Goal: Obtain resource: Download file/media

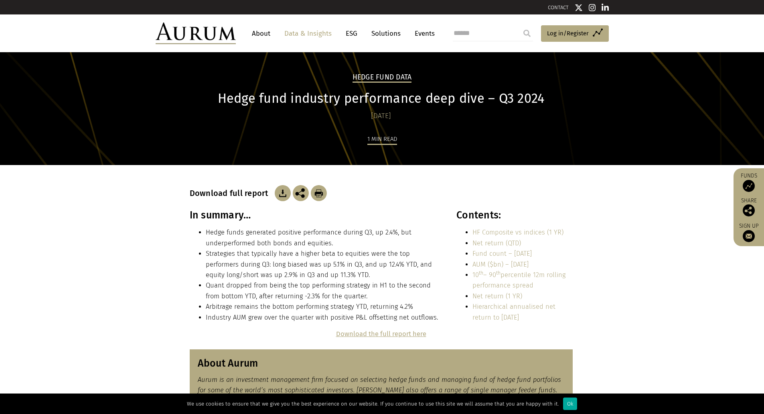
scroll to position [5, 0]
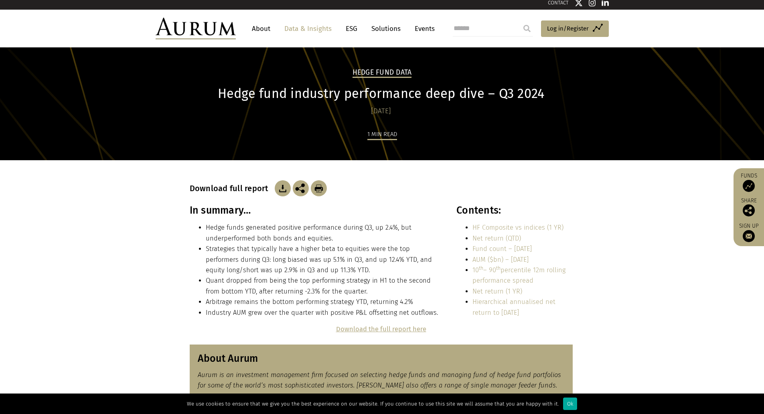
click at [278, 190] on img at bounding box center [283, 188] width 16 height 16
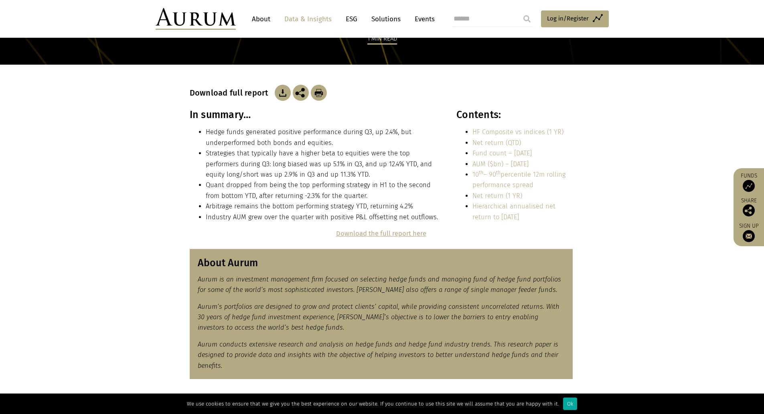
scroll to position [0, 0]
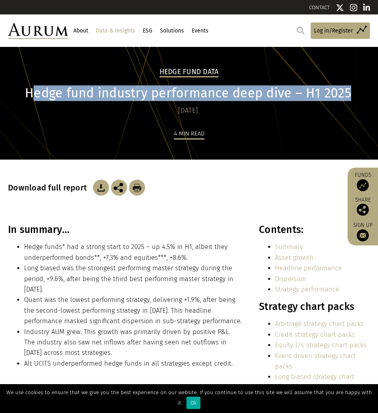
drag, startPoint x: 35, startPoint y: 97, endPoint x: 351, endPoint y: 101, distance: 316.2
click at [351, 101] on h1 "Hedge fund industry performance deep dive – H1 2025" at bounding box center [188, 93] width 360 height 16
copy h1 "edge fund industry performance deep dive – H1 2025"
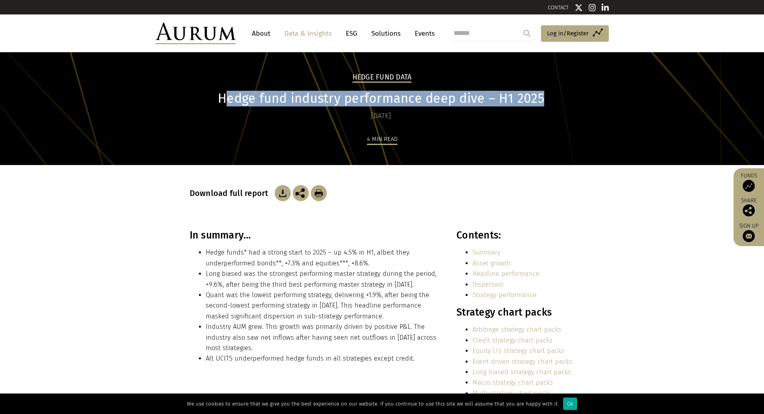
scroll to position [40, 0]
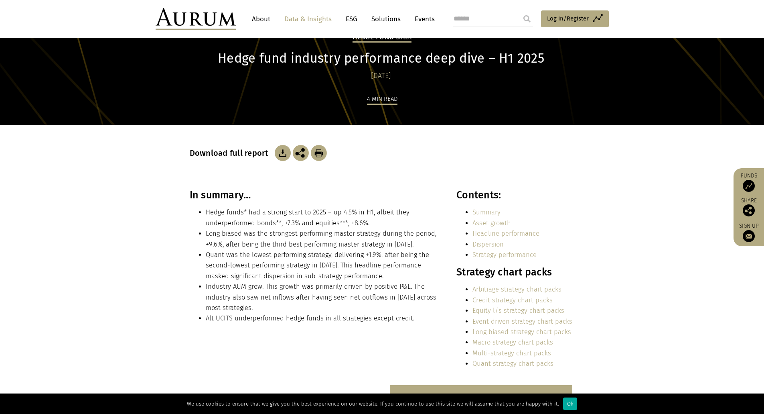
click at [378, 232] on section "In summary… Hedge funds* had a strong start to 2025 – up 4.5% in H1, albeit the…" at bounding box center [382, 287] width 764 height 196
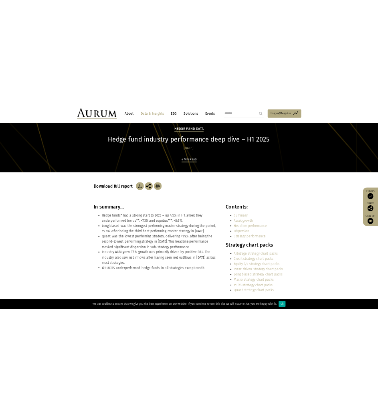
scroll to position [0, 0]
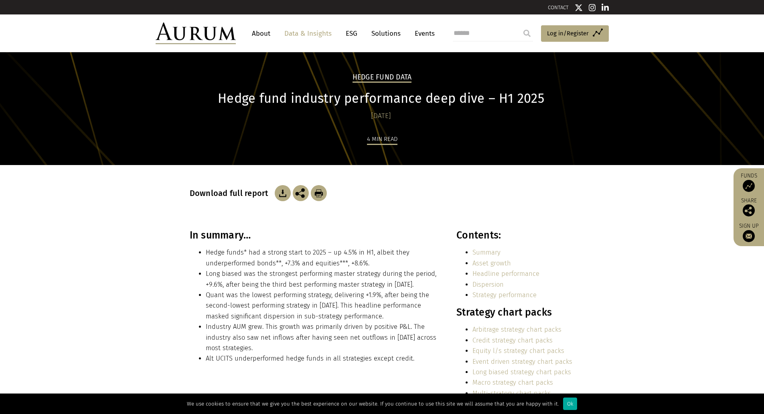
click at [279, 187] on img at bounding box center [283, 193] width 16 height 16
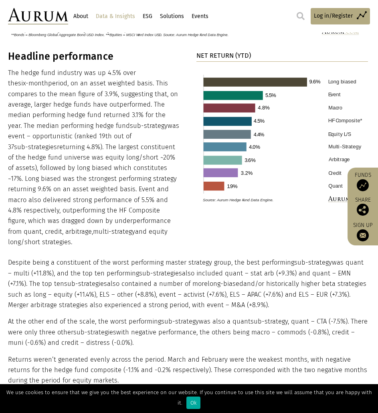
scroll to position [802, 0]
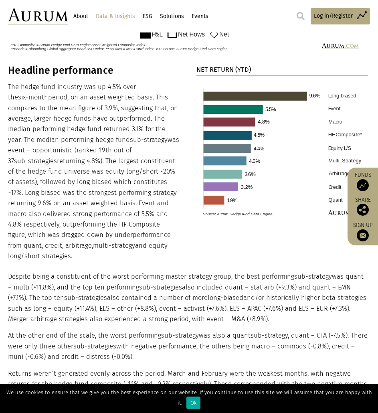
click at [95, 120] on p "The hedge fund industry was up 4.5% over the six-month period, on an asset weig…" at bounding box center [94, 172] width 172 height 180
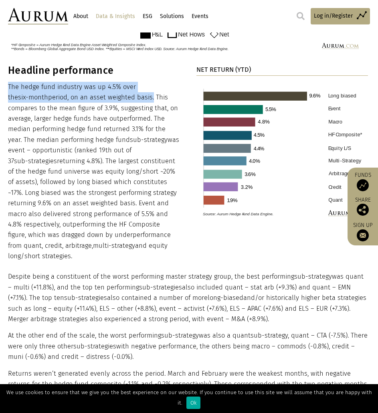
drag, startPoint x: 9, startPoint y: 90, endPoint x: 110, endPoint y: 104, distance: 101.6
click at [110, 104] on p "The hedge fund industry was up 4.5% over the six-month period, on an asset weig…" at bounding box center [94, 172] width 172 height 180
drag, startPoint x: 106, startPoint y: 104, endPoint x: 104, endPoint y: 112, distance: 7.9
drag, startPoint x: 104, startPoint y: 112, endPoint x: 87, endPoint y: 99, distance: 21.6
copy p "The hedge fund industry was up 4.5% over the six-month period, on an asset weig…"
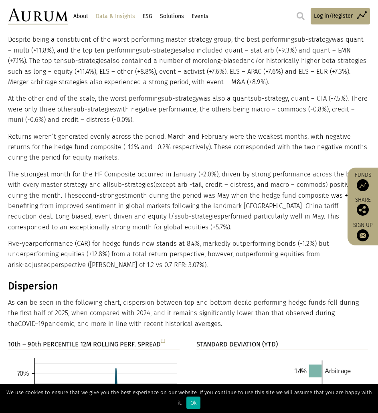
scroll to position [923, 0]
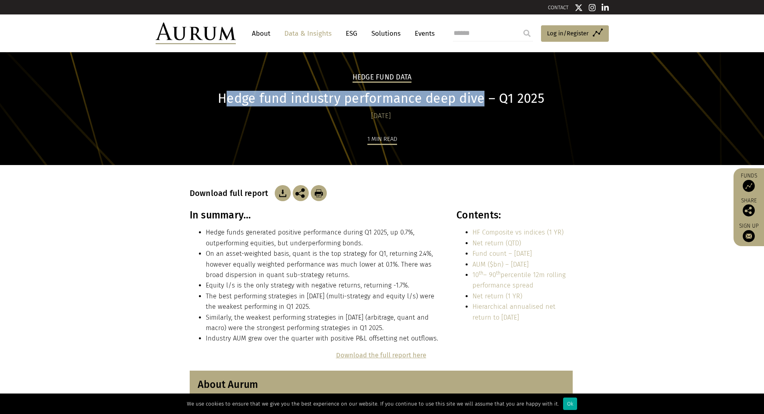
drag, startPoint x: 224, startPoint y: 103, endPoint x: 481, endPoint y: 94, distance: 256.9
click at [481, 94] on h1 "Hedge fund industry performance deep dive – Q1 2025" at bounding box center [381, 99] width 383 height 16
copy h1 "edge fund industry performance deep dive"
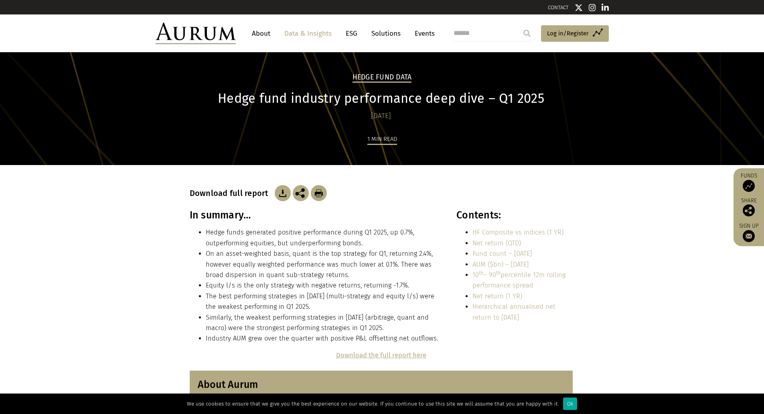
click at [492, 34] on input "search" at bounding box center [493, 33] width 80 height 16
paste input "**********"
type input "**********"
click at [526, 37] on input "submit" at bounding box center [527, 33] width 16 height 16
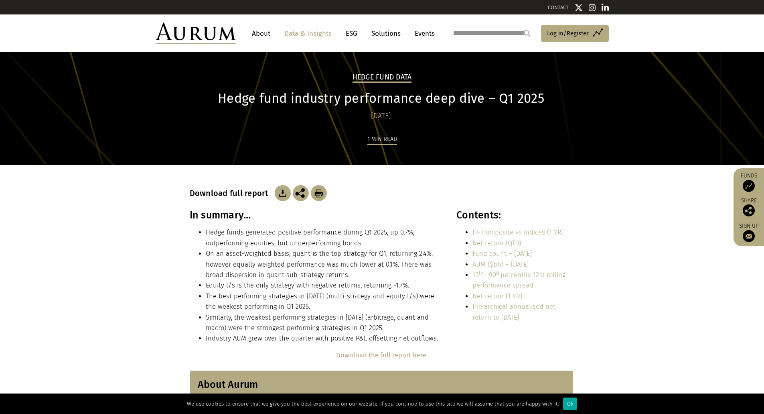
scroll to position [0, 0]
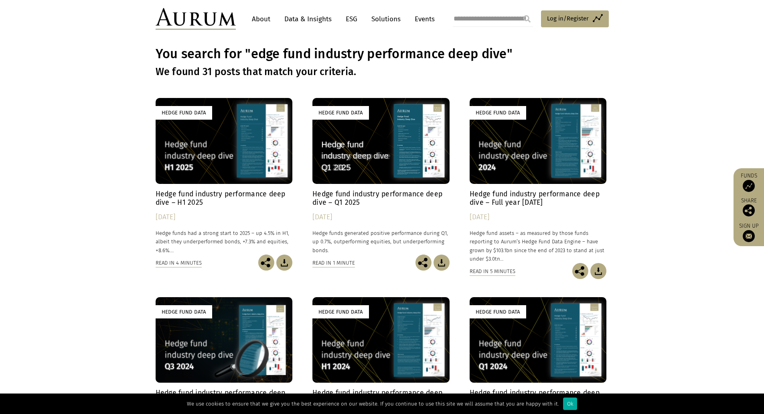
scroll to position [40, 0]
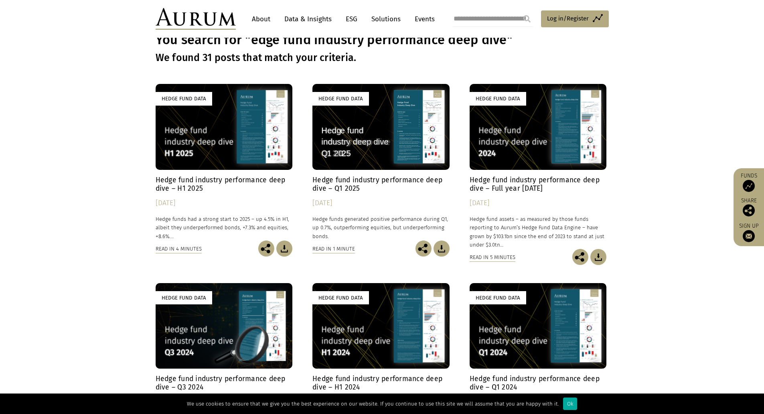
click at [267, 181] on h4 "Hedge fund industry performance deep dive – H1 2025" at bounding box center [224, 184] width 137 height 17
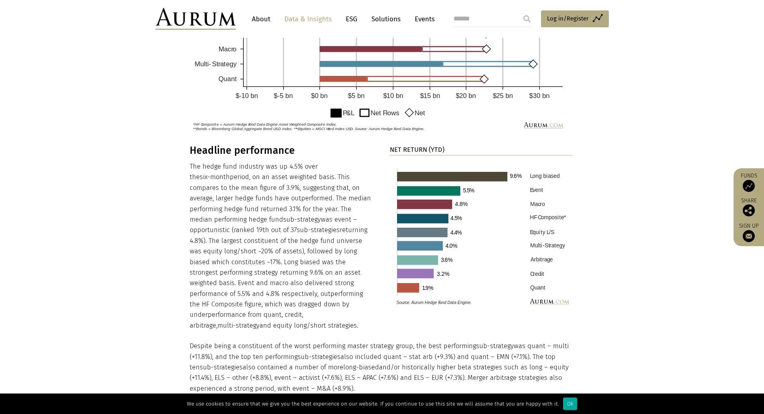
scroll to position [722, 0]
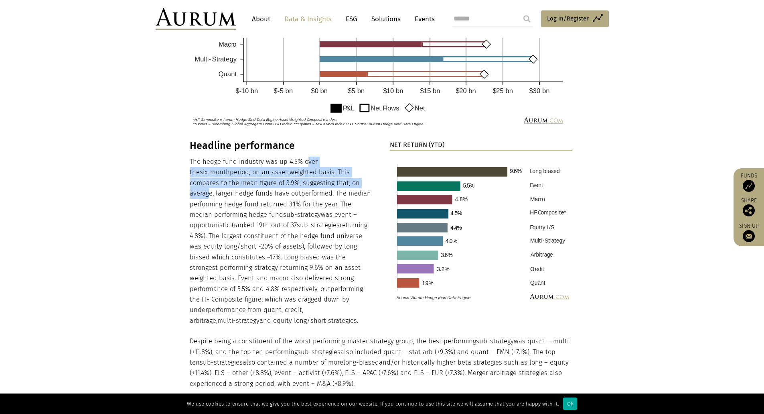
drag, startPoint x: 303, startPoint y: 164, endPoint x: 323, endPoint y: 184, distance: 28.1
click at [323, 184] on p "The hedge fund industry was up 4.5% over the six-month period, on an asset weig…" at bounding box center [281, 240] width 183 height 169
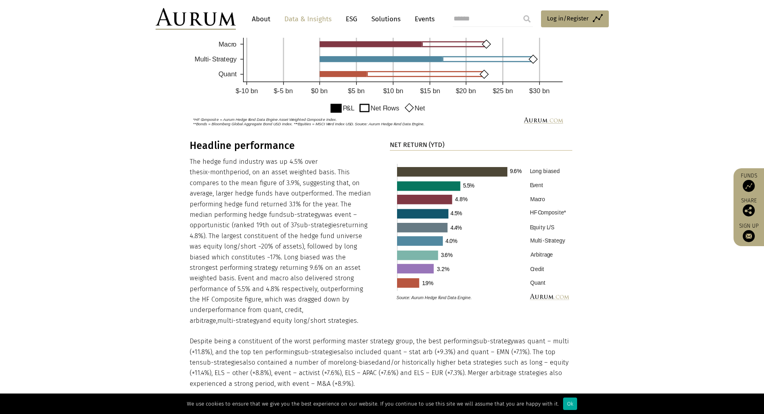
click at [378, 207] on div "Headline performance The hedge fund industry was up 4.5% over the six-month per…" at bounding box center [382, 356] width 401 height 433
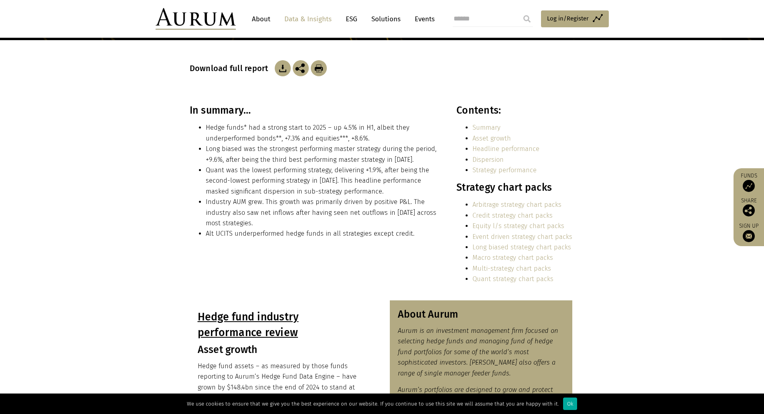
scroll to position [361, 0]
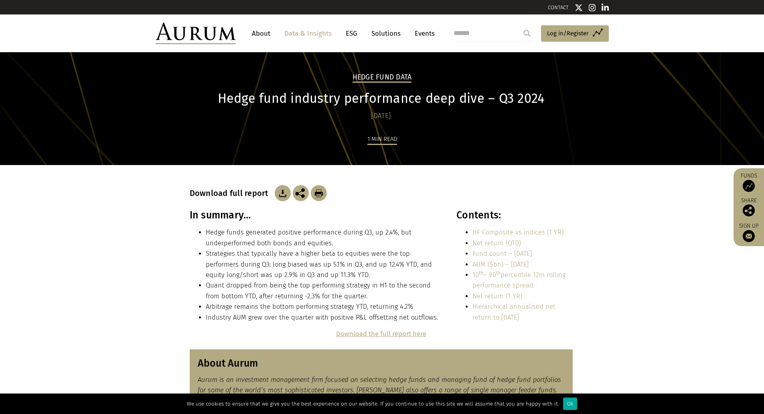
click at [684, 163] on div "Hedge Fund Data Hedge fund industry performance deep dive – Q3 2024 [DATE] 1 mi…" at bounding box center [382, 108] width 764 height 113
